Goal: Find specific page/section: Find specific page/section

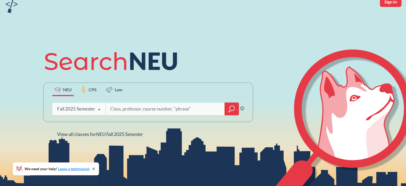
scroll to position [53, 0]
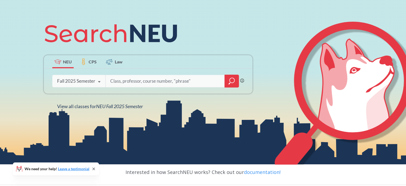
drag, startPoint x: 93, startPoint y: 168, endPoint x: 95, endPoint y: 162, distance: 5.7
click at [93, 168] on icon at bounding box center [94, 168] width 4 height 4
click at [92, 85] on div "Fall 2025 Semester Fall 2025 Semester Summer 2 2025 Semester Summer Full 2025 S…" at bounding box center [78, 80] width 53 height 13
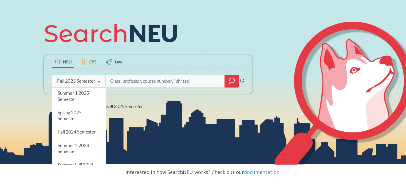
click at [78, 121] on div "Spring 2025 Semester" at bounding box center [79, 115] width 54 height 19
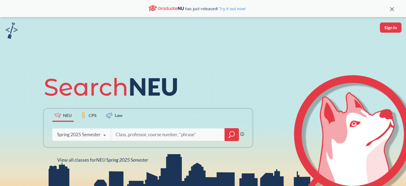
click at [168, 132] on input "search" at bounding box center [168, 134] width 106 height 11
click at [235, 132] on div at bounding box center [232, 134] width 14 height 13
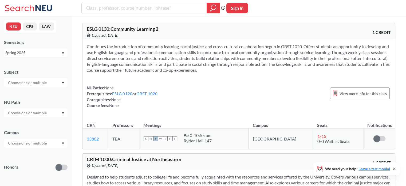
click at [42, 85] on input "text" at bounding box center [27, 82] width 45 height 6
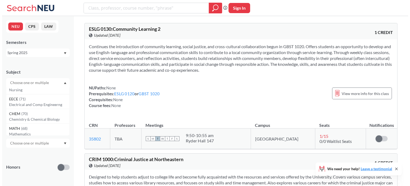
scroll to position [53, 0]
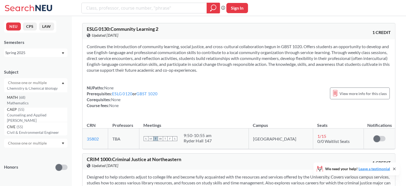
click at [33, 100] on p "Mathematics" at bounding box center [37, 102] width 60 height 5
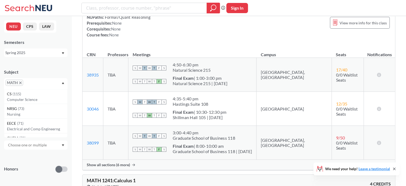
scroll to position [828, 0]
